Goal: Information Seeking & Learning: Find specific fact

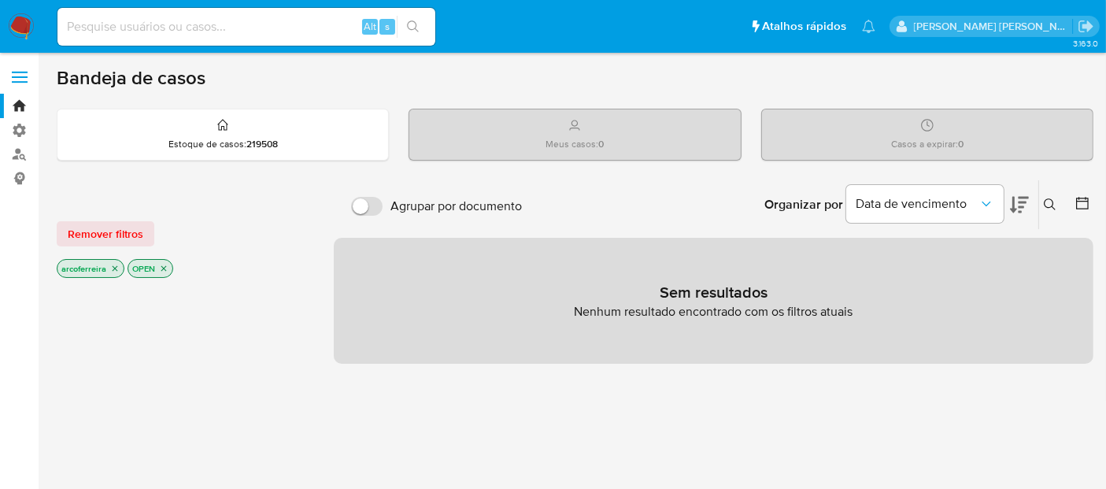
click at [220, 24] on input at bounding box center [246, 27] width 378 height 20
type input "1094968261"
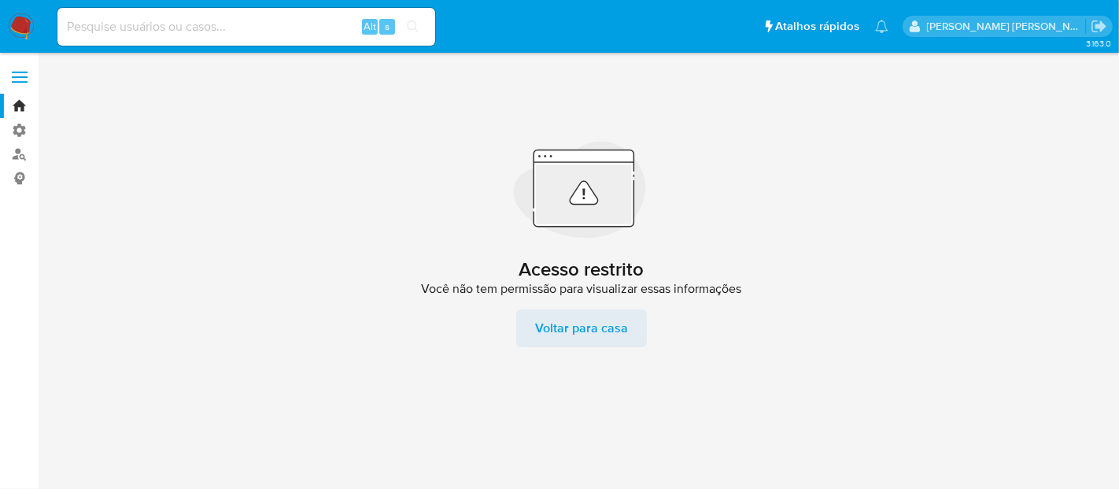
click at [567, 326] on span "Voltar para casa" at bounding box center [581, 328] width 93 height 38
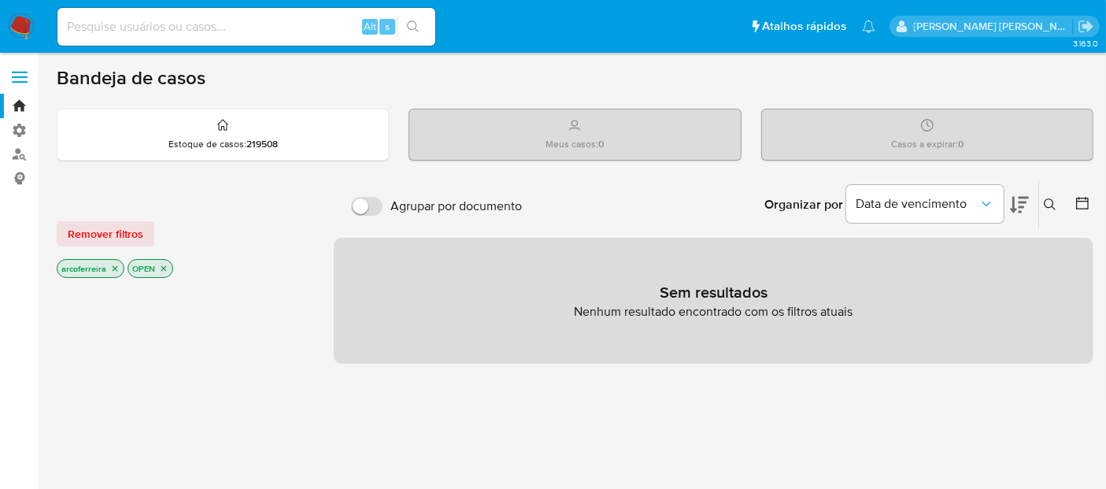
click at [158, 24] on input at bounding box center [246, 27] width 378 height 20
type input "612425165"
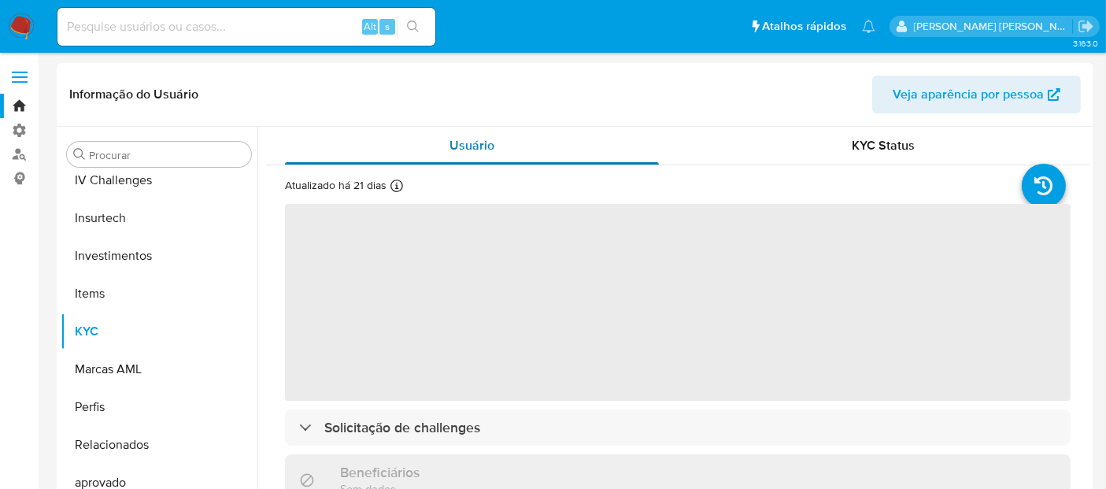
scroll to position [702, 0]
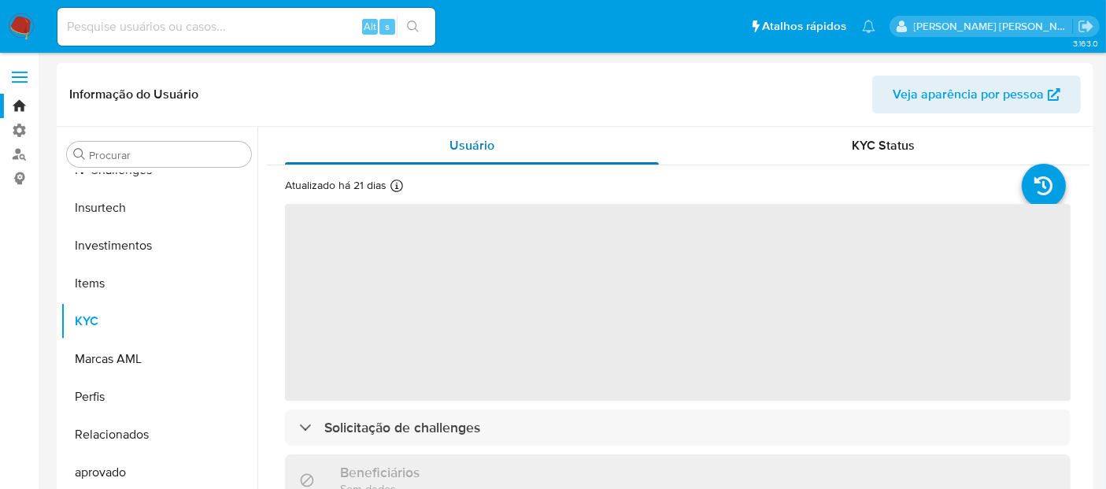
select select "10"
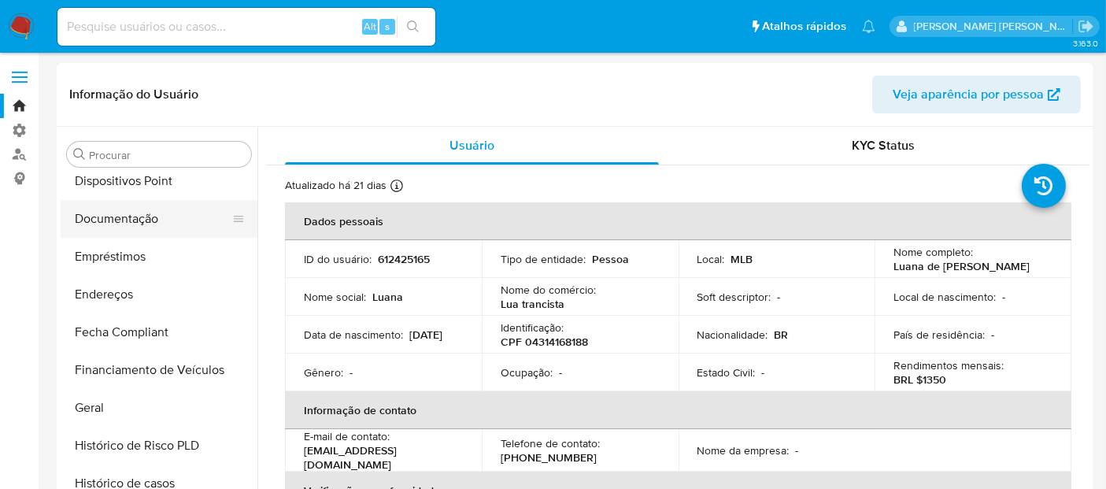
scroll to position [265, 0]
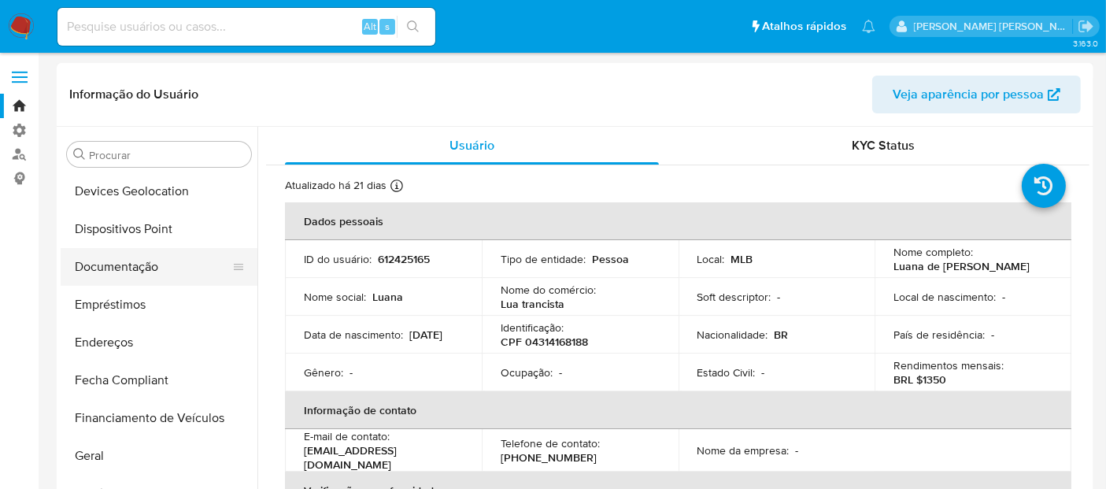
click at [137, 275] on button "Documentação" at bounding box center [153, 267] width 184 height 38
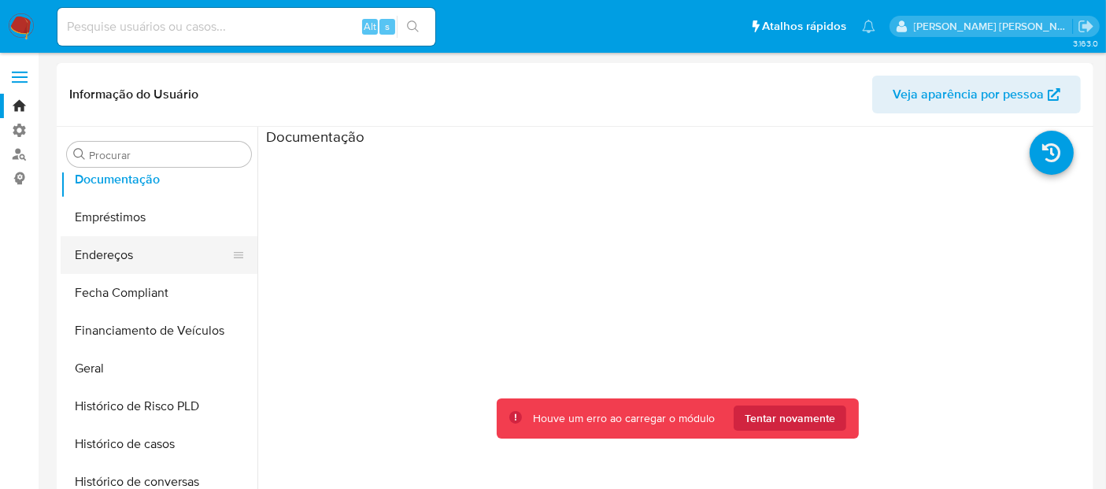
scroll to position [441, 0]
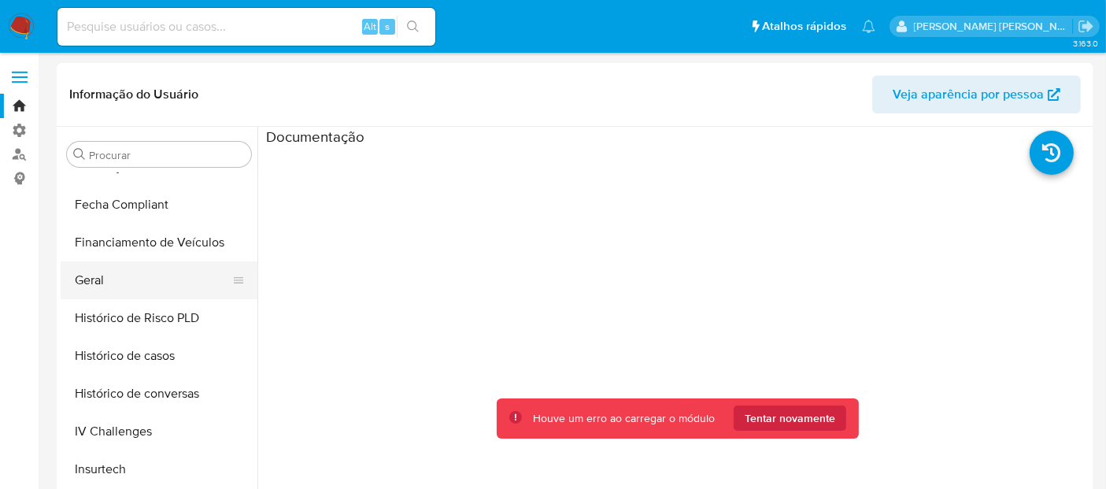
click at [116, 278] on button "Geral" at bounding box center [153, 280] width 184 height 38
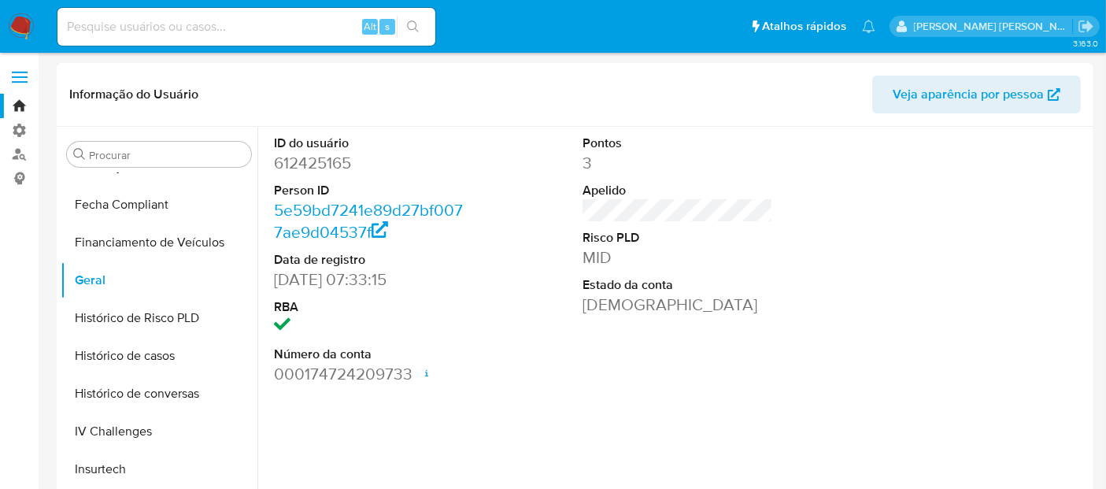
drag, startPoint x: 807, startPoint y: 358, endPoint x: 715, endPoint y: 360, distance: 92.1
click at [806, 358] on div "ID do usuário 612425165 Person ID 5e59bd7241e89d27bf0077ae9d04537f Data de regi…" at bounding box center [677, 260] width 823 height 266
